Goal: Find contact information: Find contact information

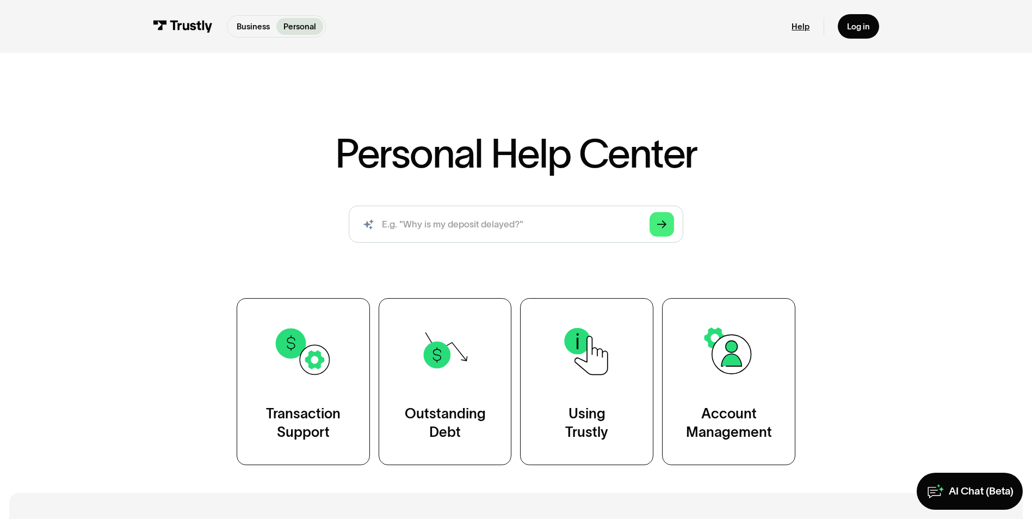
click at [803, 28] on link "Help" at bounding box center [801, 26] width 18 height 10
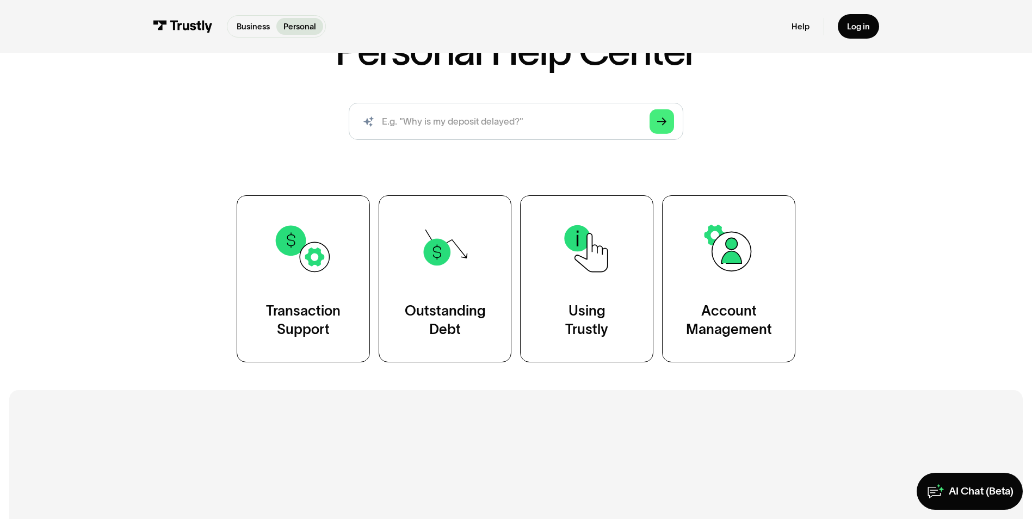
scroll to position [127, 0]
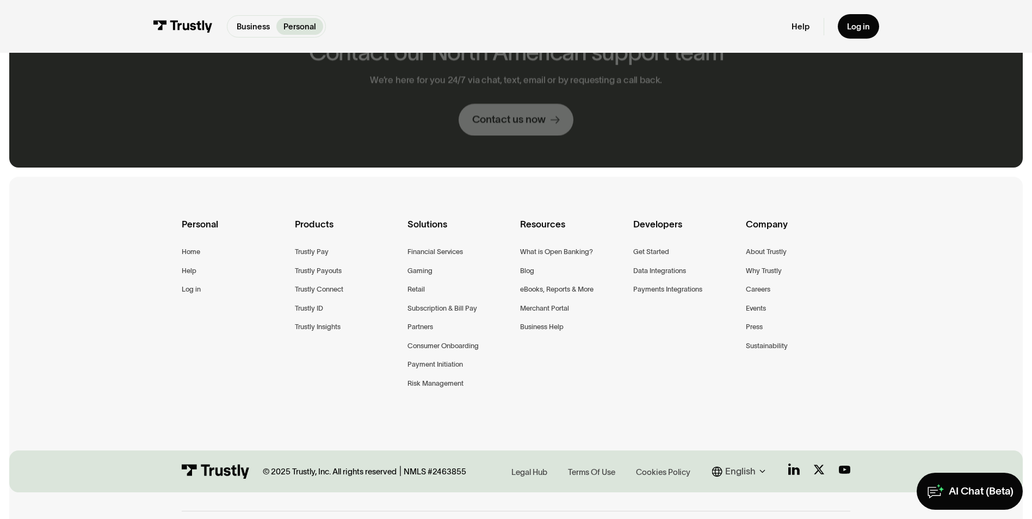
scroll to position [697, 0]
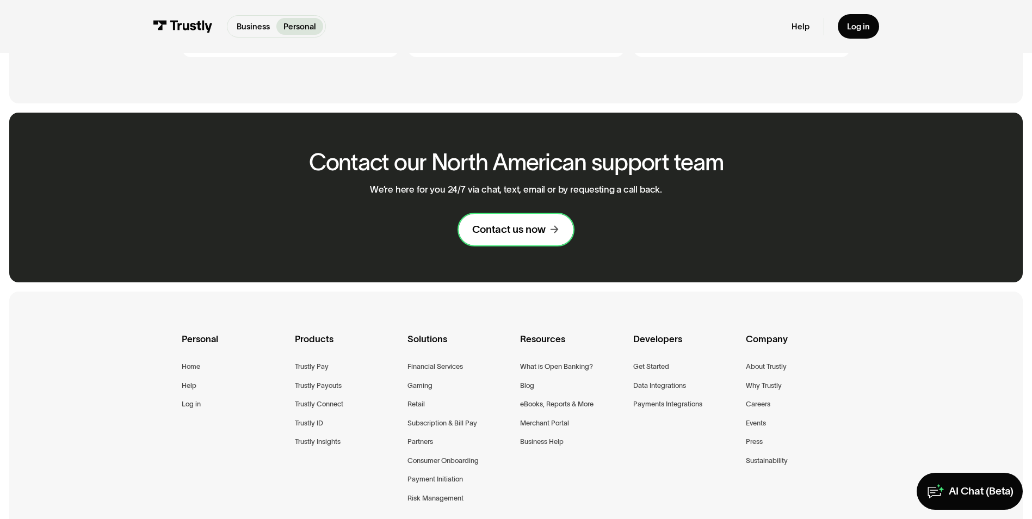
click at [508, 214] on link "Contact us now" at bounding box center [516, 230] width 115 height 32
